Goal: Information Seeking & Learning: Learn about a topic

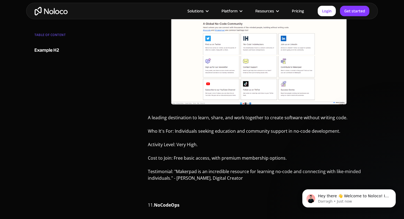
scroll to position [2381, 0]
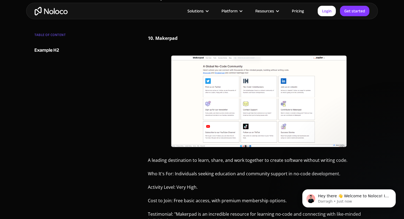
click at [205, 101] on img at bounding box center [259, 100] width 176 height 91
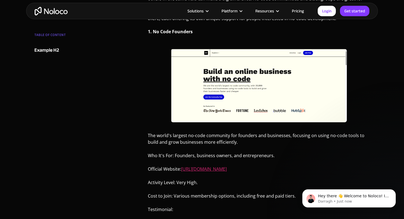
scroll to position [282, 0]
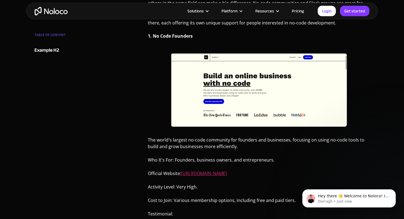
click at [207, 174] on link "[URL][DOMAIN_NAME]" at bounding box center [204, 173] width 46 height 6
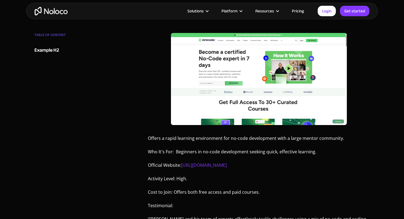
scroll to position [535, 0]
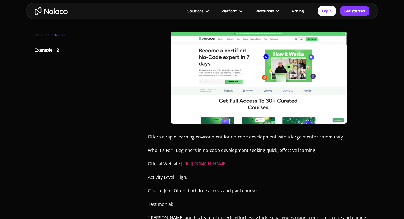
click at [227, 165] on link "[URL][DOMAIN_NAME]" at bounding box center [204, 164] width 46 height 6
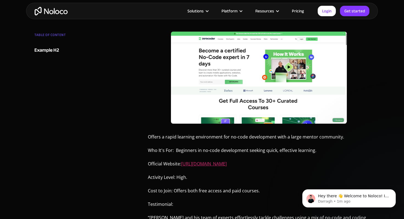
scroll to position [0, 0]
